Goal: Information Seeking & Learning: Find specific fact

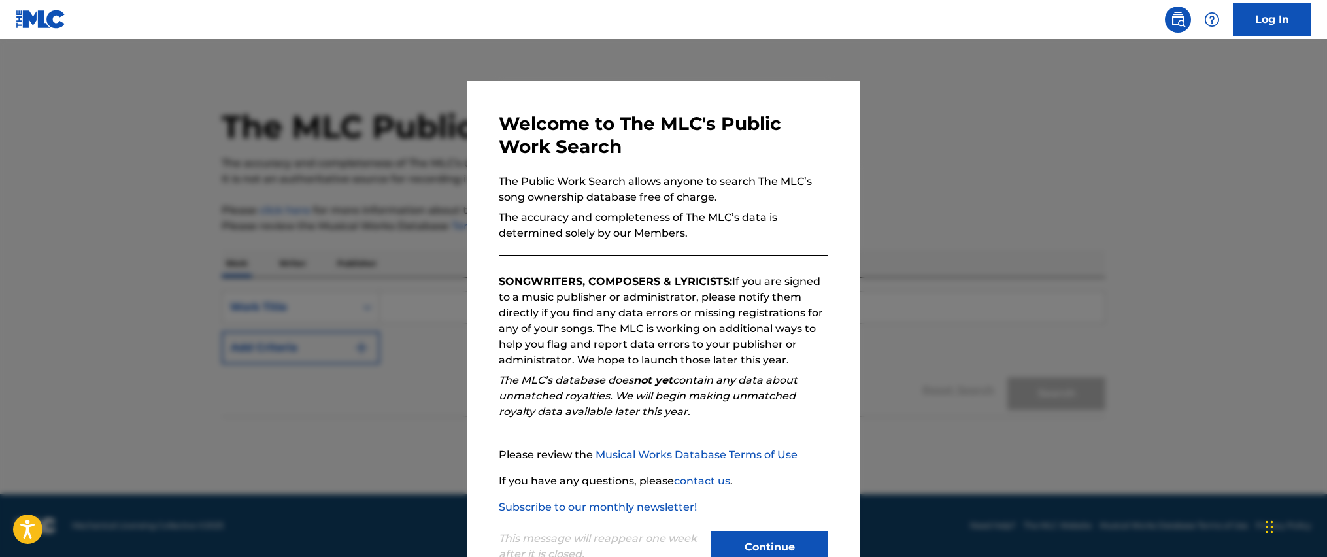
click at [793, 542] on button "Continue" at bounding box center [769, 547] width 118 height 33
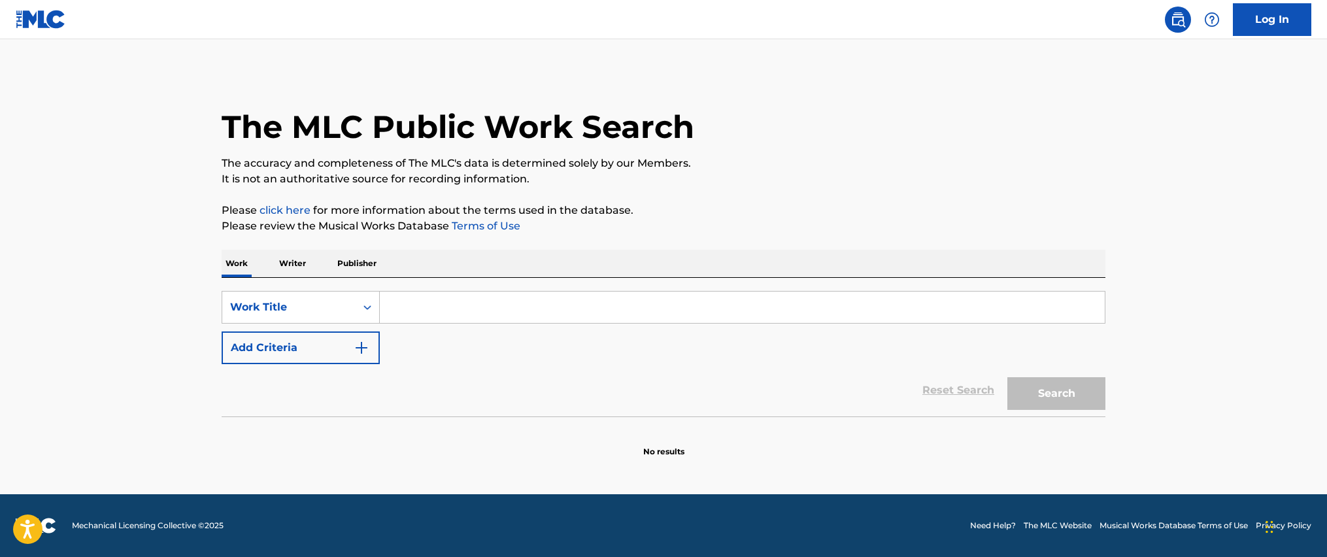
click at [304, 266] on p "Writer" at bounding box center [292, 263] width 35 height 27
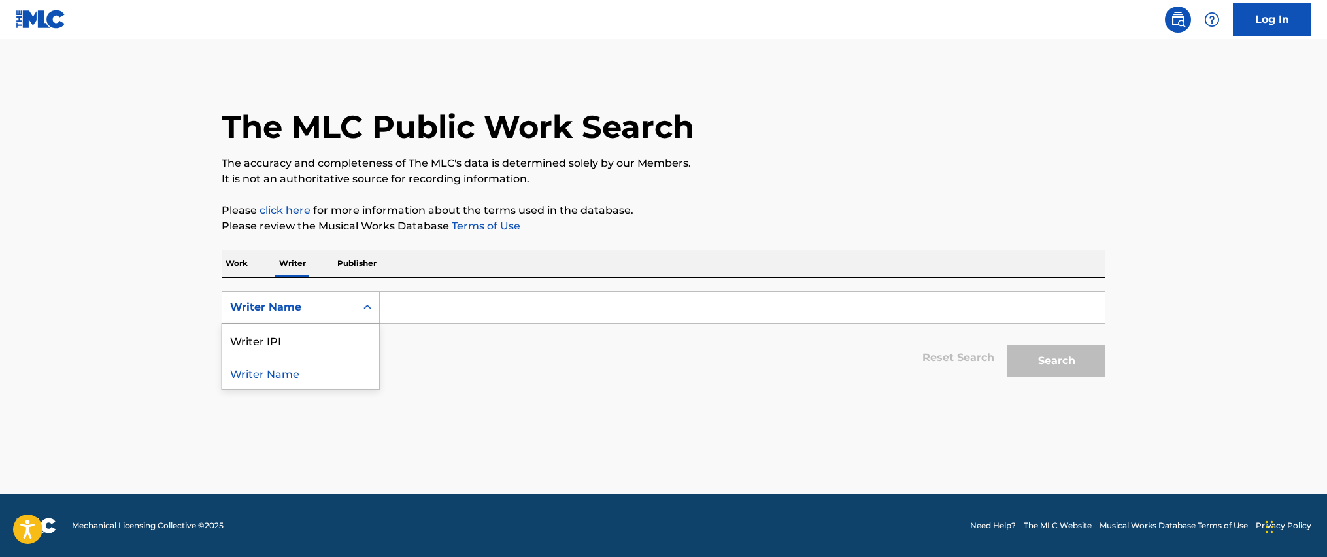
drag, startPoint x: 337, startPoint y: 310, endPoint x: 333, endPoint y: 337, distance: 27.1
click at [337, 310] on div "Writer Name" at bounding box center [289, 307] width 118 height 16
click at [321, 376] on div "Writer Name" at bounding box center [300, 372] width 157 height 33
click at [440, 289] on div "SearchWithCriteria88cdec6b-a1c5-4345-a73d-24d3b974f023 Writer Name Reset Search…" at bounding box center [664, 331] width 884 height 106
click at [436, 302] on input "Search Form" at bounding box center [742, 306] width 725 height 31
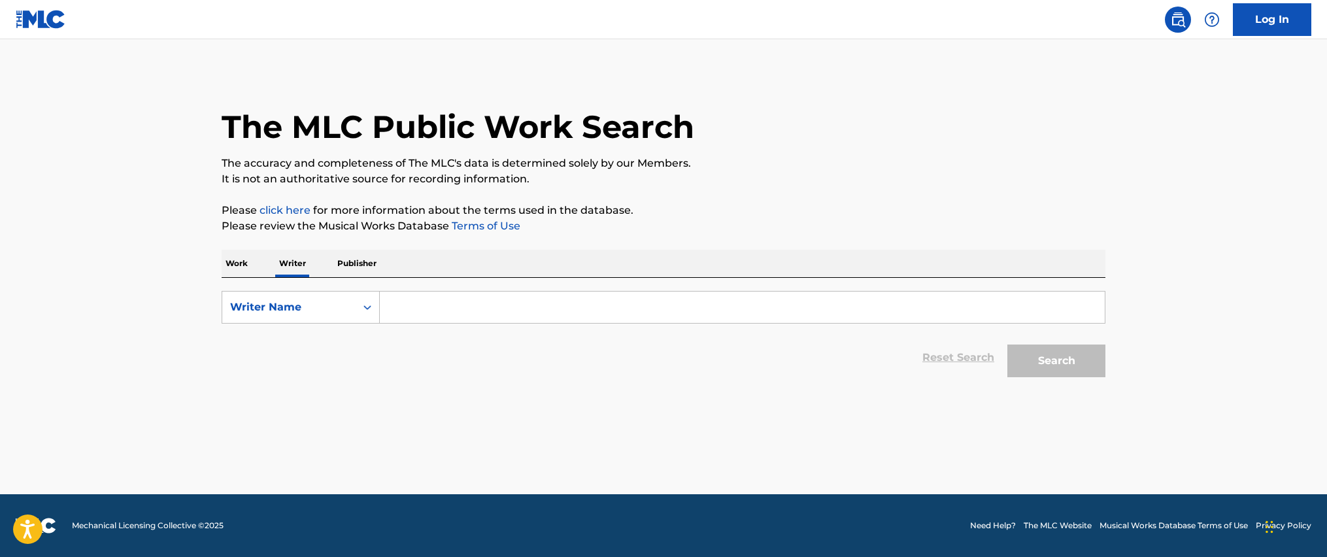
click at [443, 307] on input "Search Form" at bounding box center [742, 306] width 725 height 31
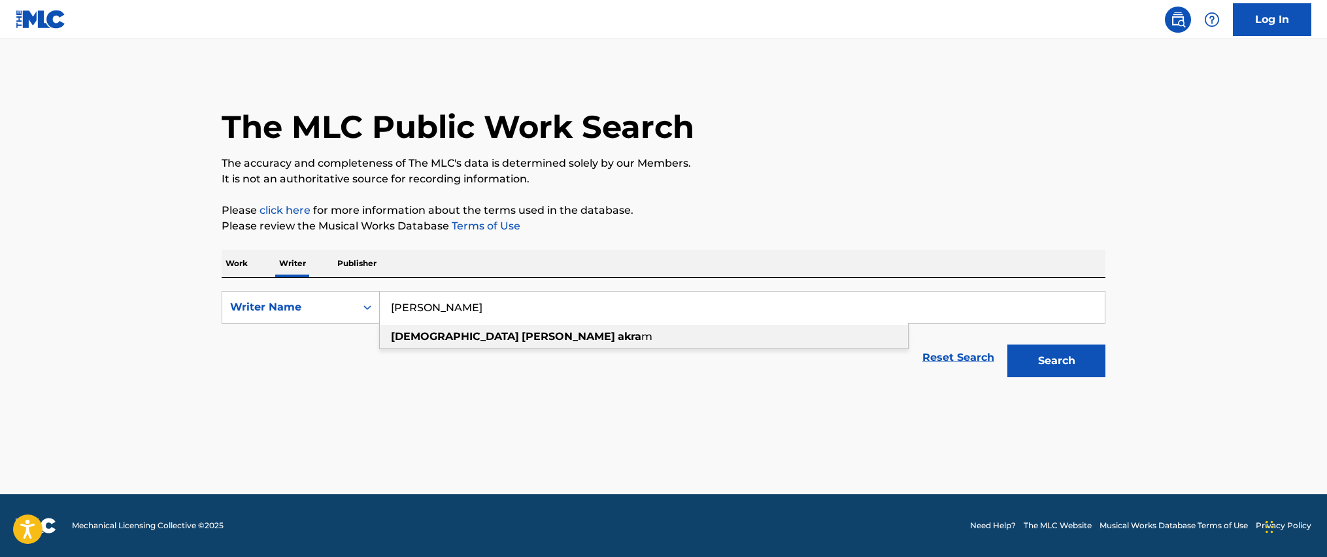
click at [426, 337] on strong "[DEMOGRAPHIC_DATA]" at bounding box center [455, 336] width 128 height 12
type input "[DEMOGRAPHIC_DATA][PERSON_NAME]"
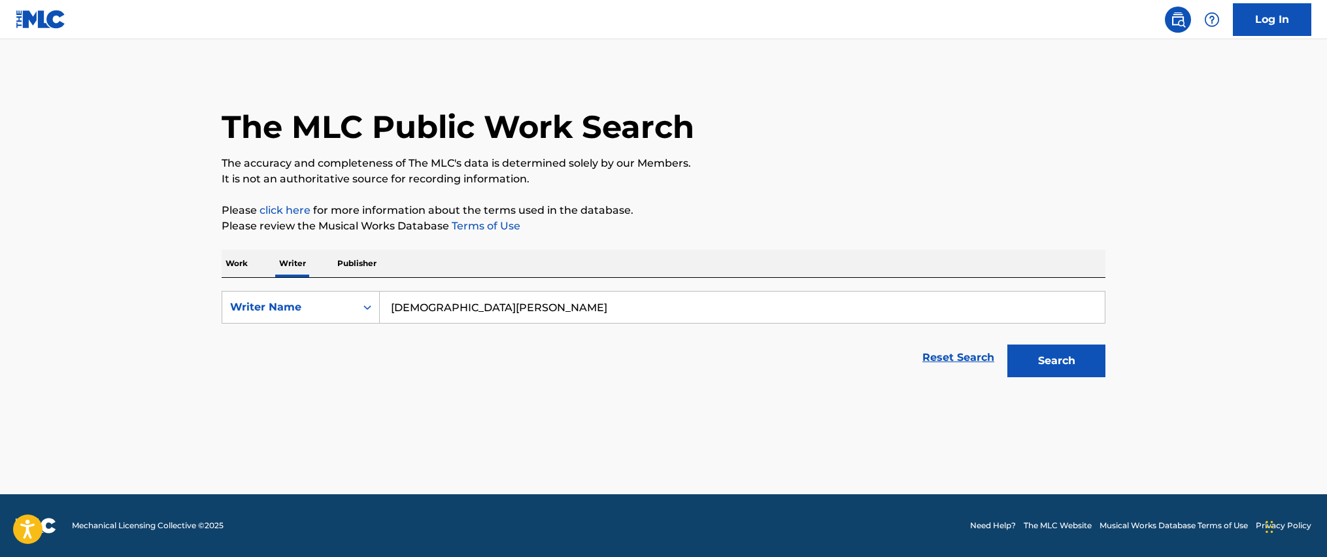
click at [1040, 363] on button "Search" at bounding box center [1056, 360] width 98 height 33
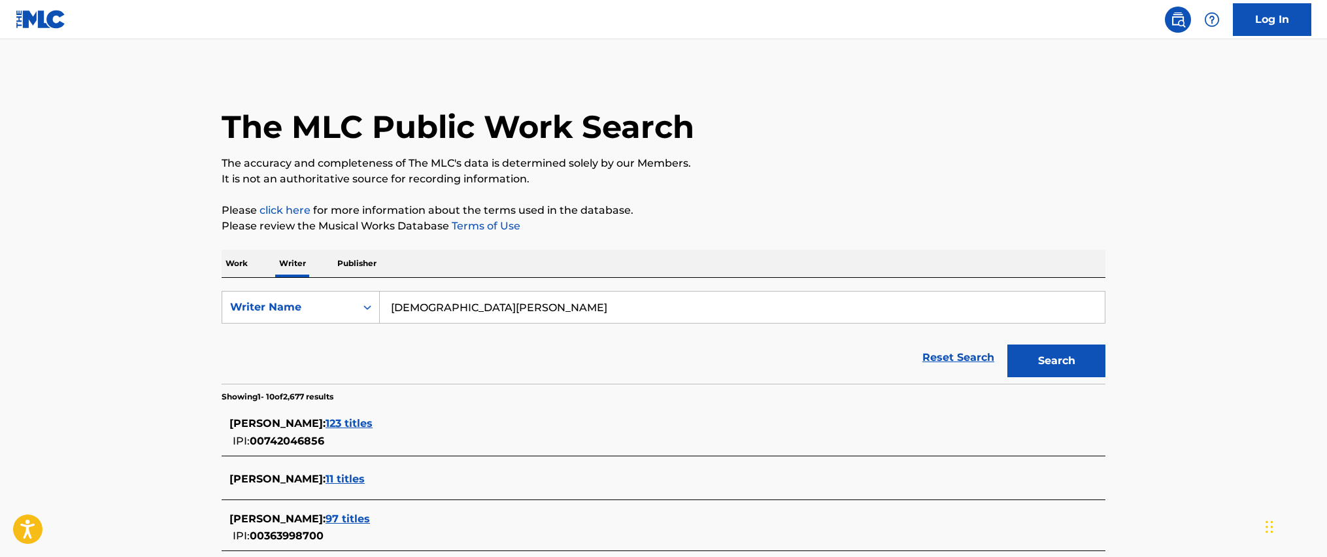
click at [372, 423] on span "123 titles" at bounding box center [348, 423] width 47 height 12
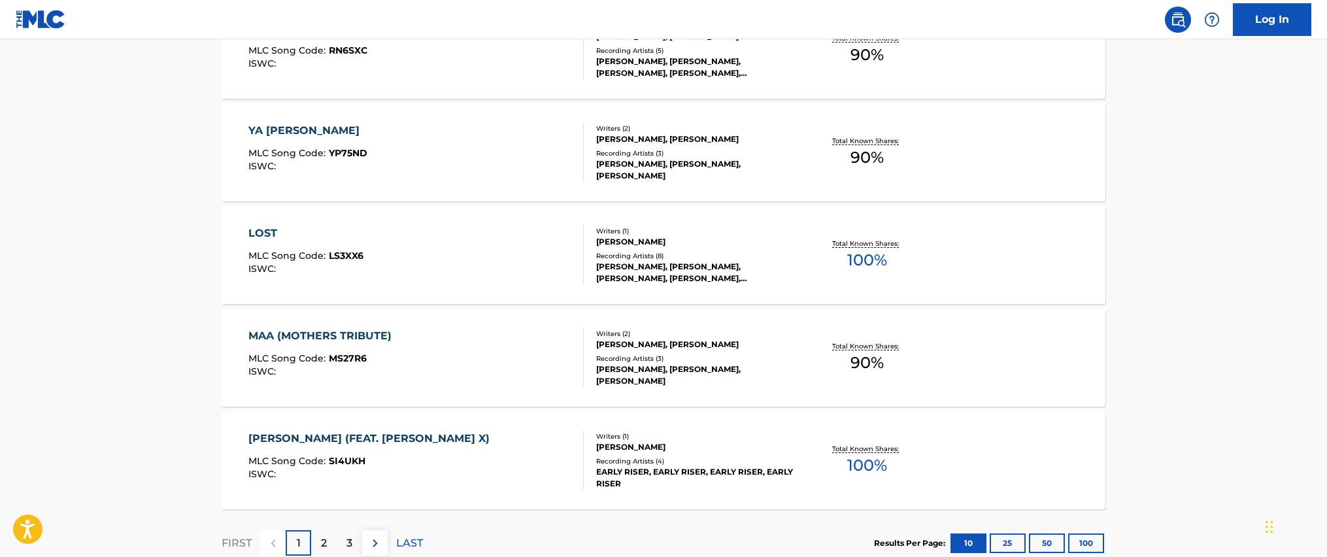
scroll to position [1043, 0]
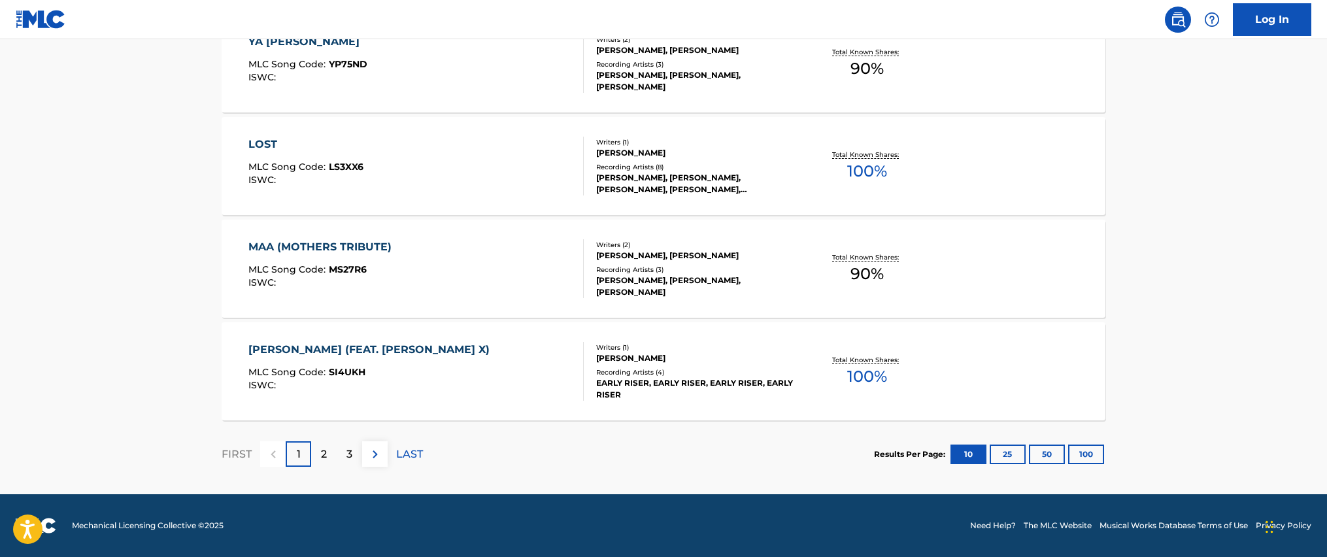
click at [1100, 460] on button "100" at bounding box center [1086, 454] width 36 height 20
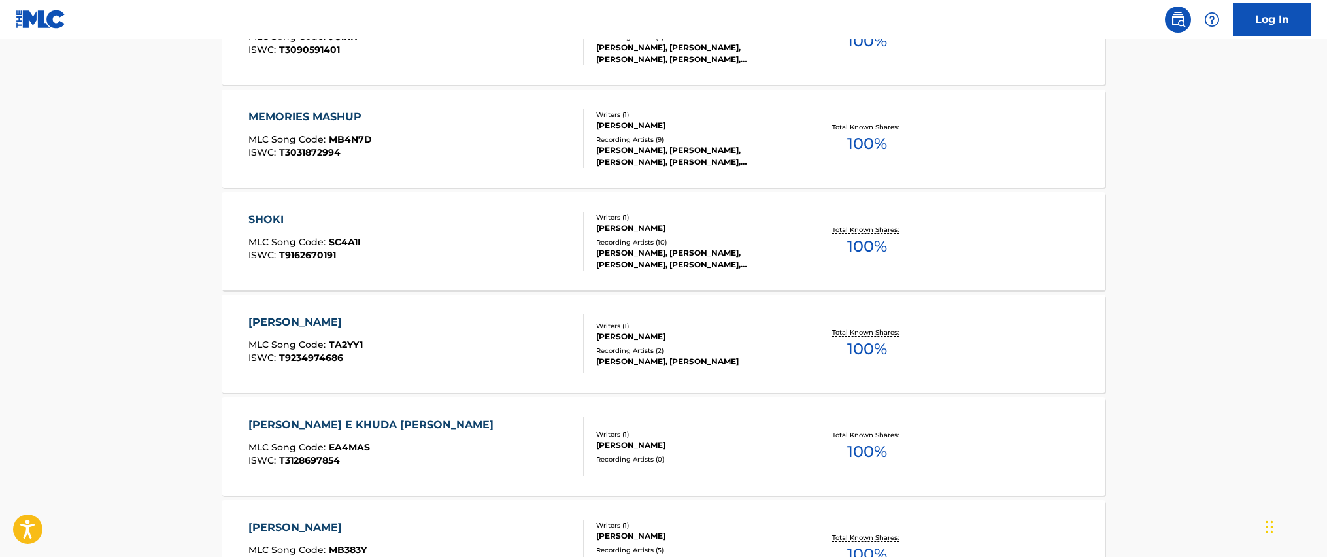
scroll to position [2263, 0]
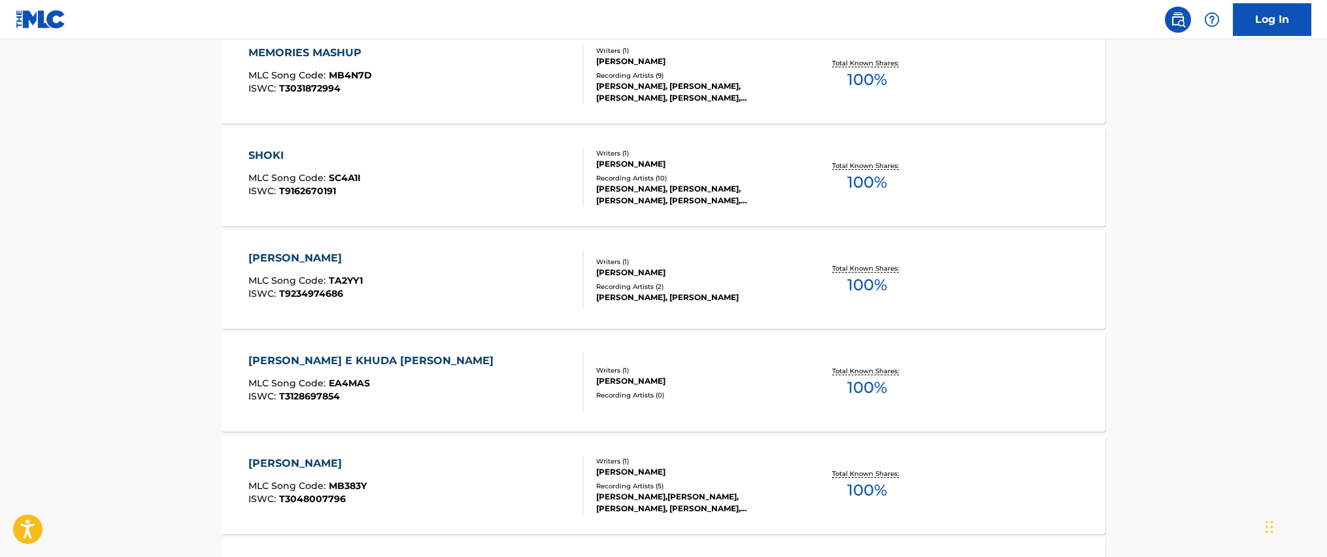
click at [257, 259] on div "[PERSON_NAME]" at bounding box center [305, 258] width 114 height 16
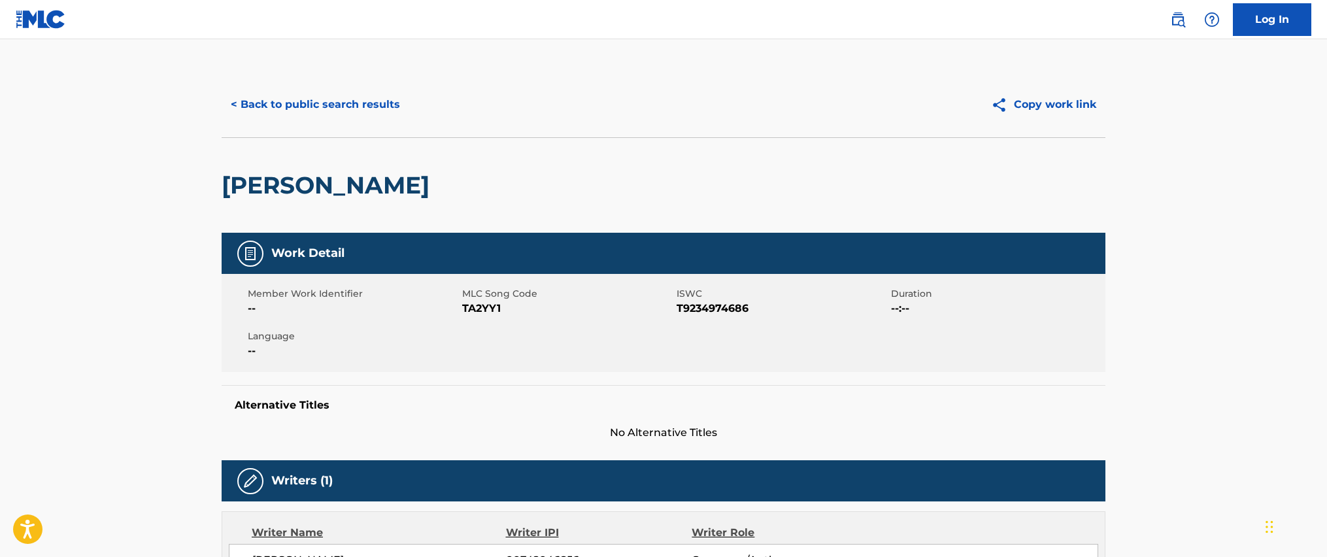
click at [1082, 105] on button "Copy work link" at bounding box center [1044, 104] width 124 height 33
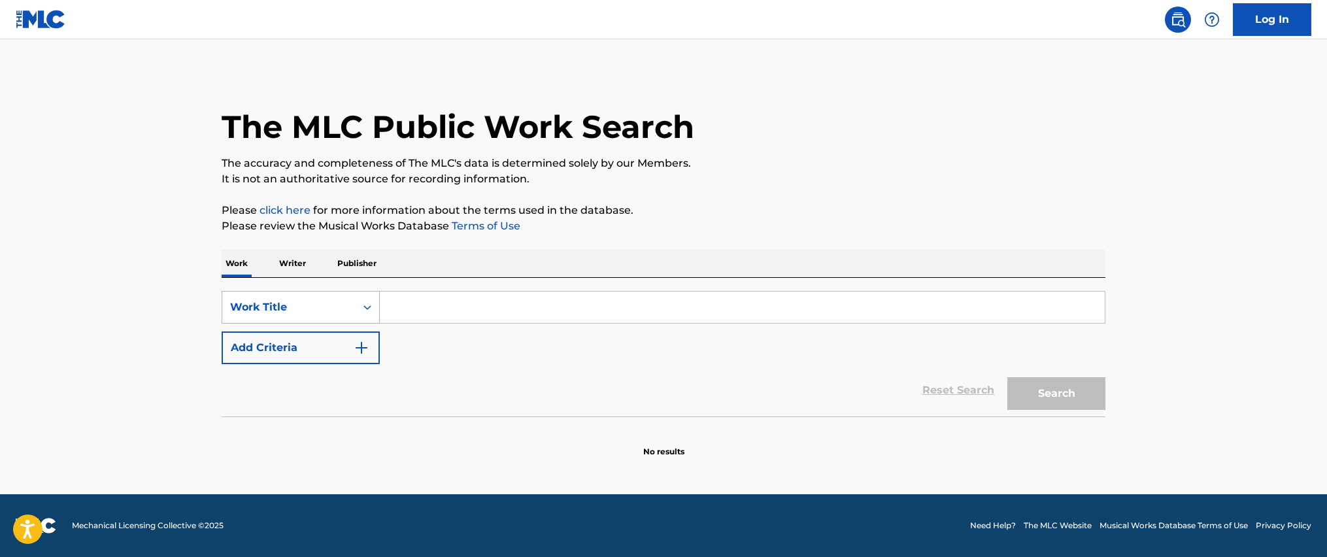
drag, startPoint x: 353, startPoint y: 307, endPoint x: 351, endPoint y: 316, distance: 8.7
click at [353, 307] on div "Work Title" at bounding box center [288, 307] width 133 height 25
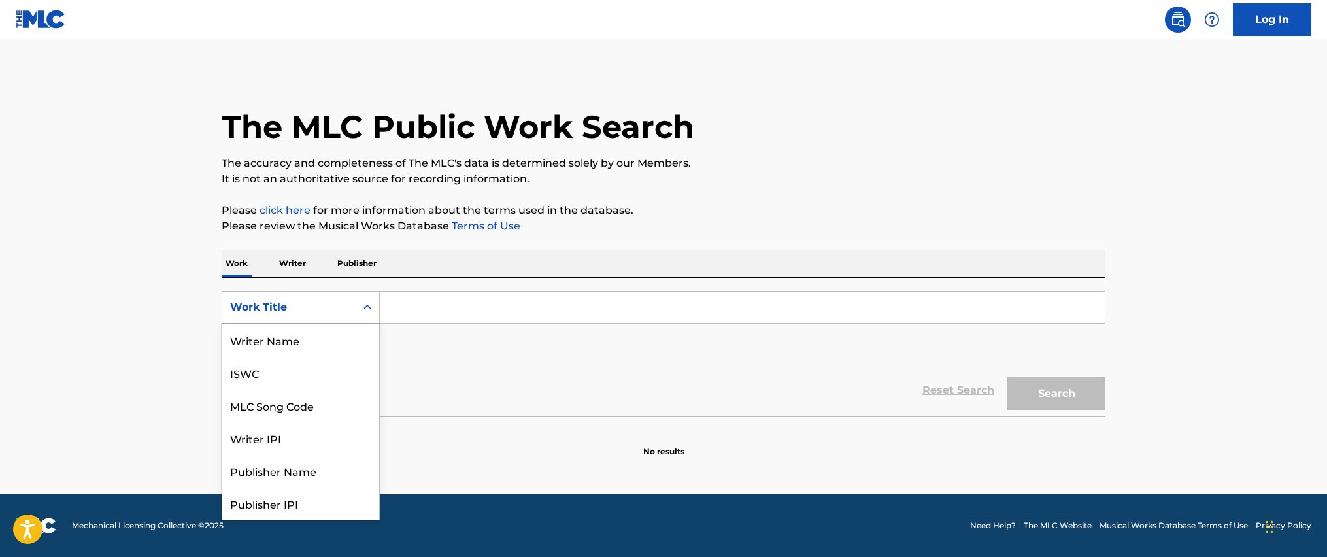
scroll to position [65, 0]
click at [299, 262] on p "Writer" at bounding box center [292, 263] width 35 height 27
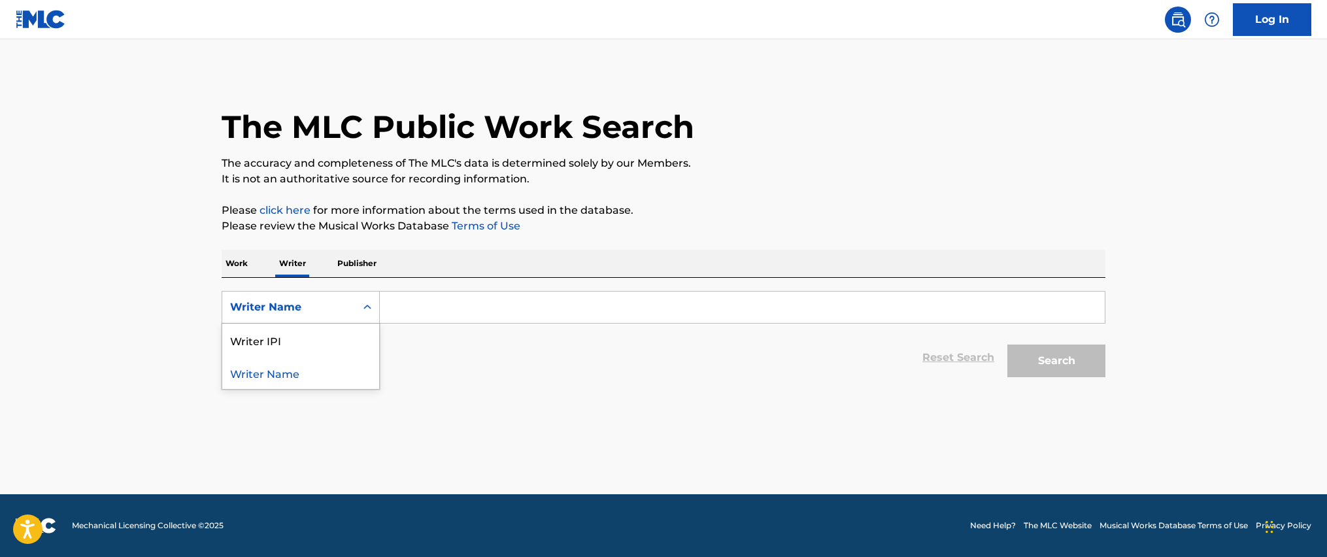
drag, startPoint x: 323, startPoint y: 313, endPoint x: 320, endPoint y: 342, distance: 28.9
click at [322, 314] on div "Writer Name" at bounding box center [289, 307] width 118 height 16
click at [317, 367] on div "Writer Name" at bounding box center [300, 372] width 157 height 33
click at [421, 311] on input "Search Form" at bounding box center [742, 306] width 725 height 31
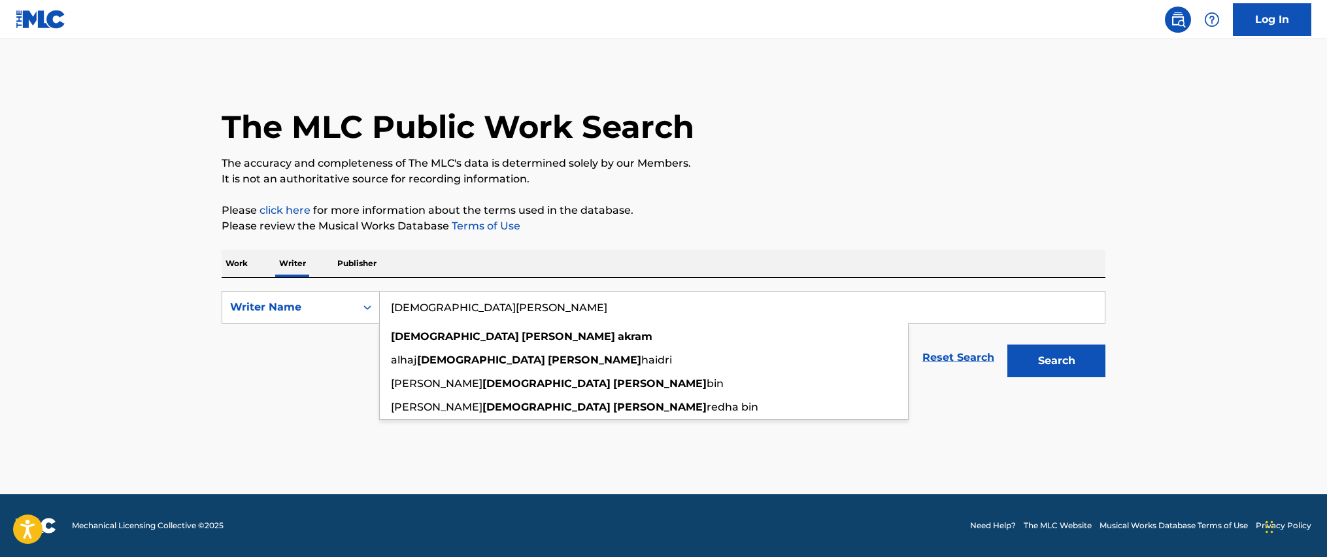
type input "[DEMOGRAPHIC_DATA][PERSON_NAME]"
click at [1007, 344] on button "Search" at bounding box center [1056, 360] width 98 height 33
